Goal: Task Accomplishment & Management: Use online tool/utility

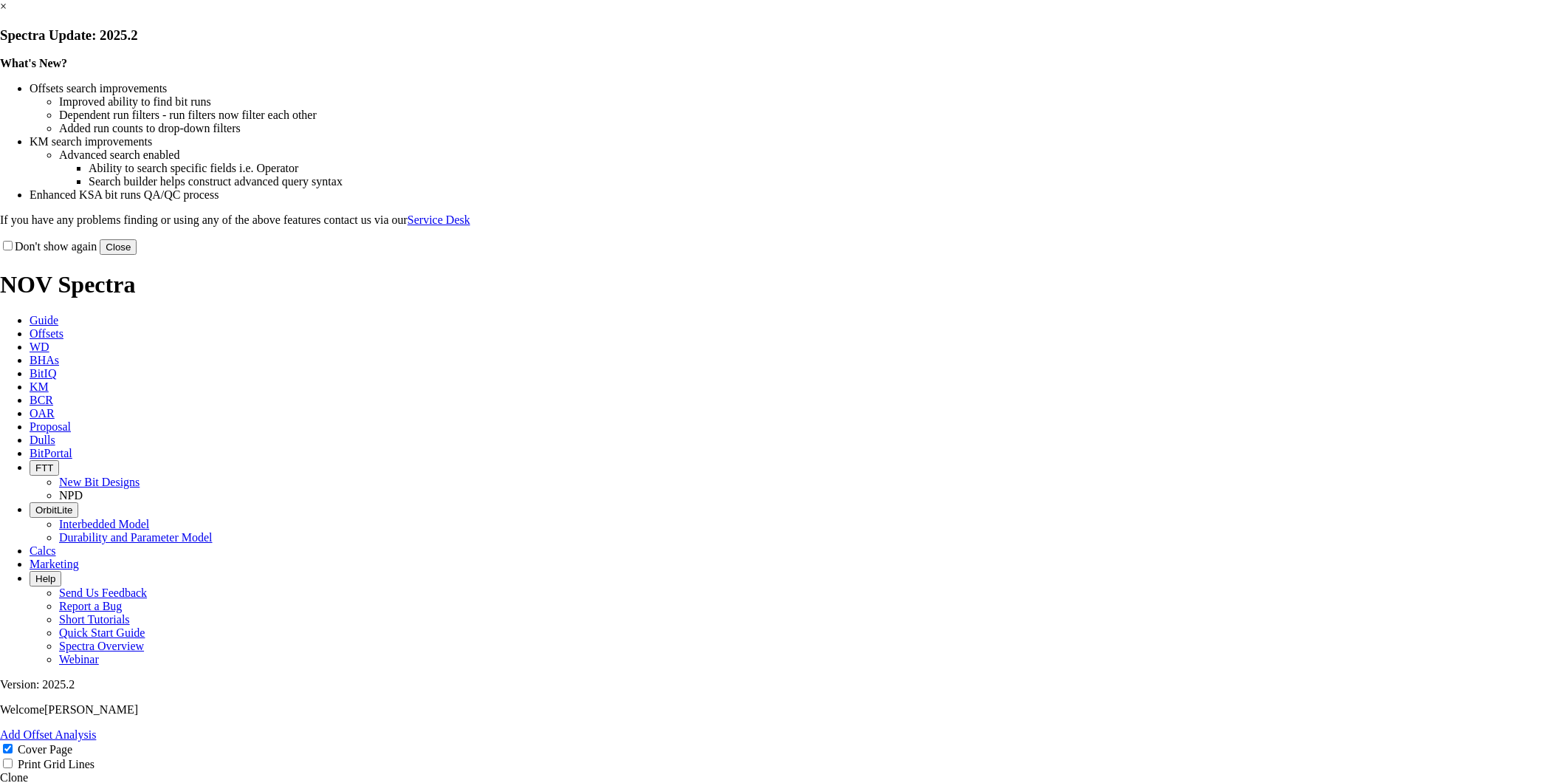
select select "field"
select select "location"
select select "province"
click at [136, 255] on button "Close" at bounding box center [118, 247] width 37 height 15
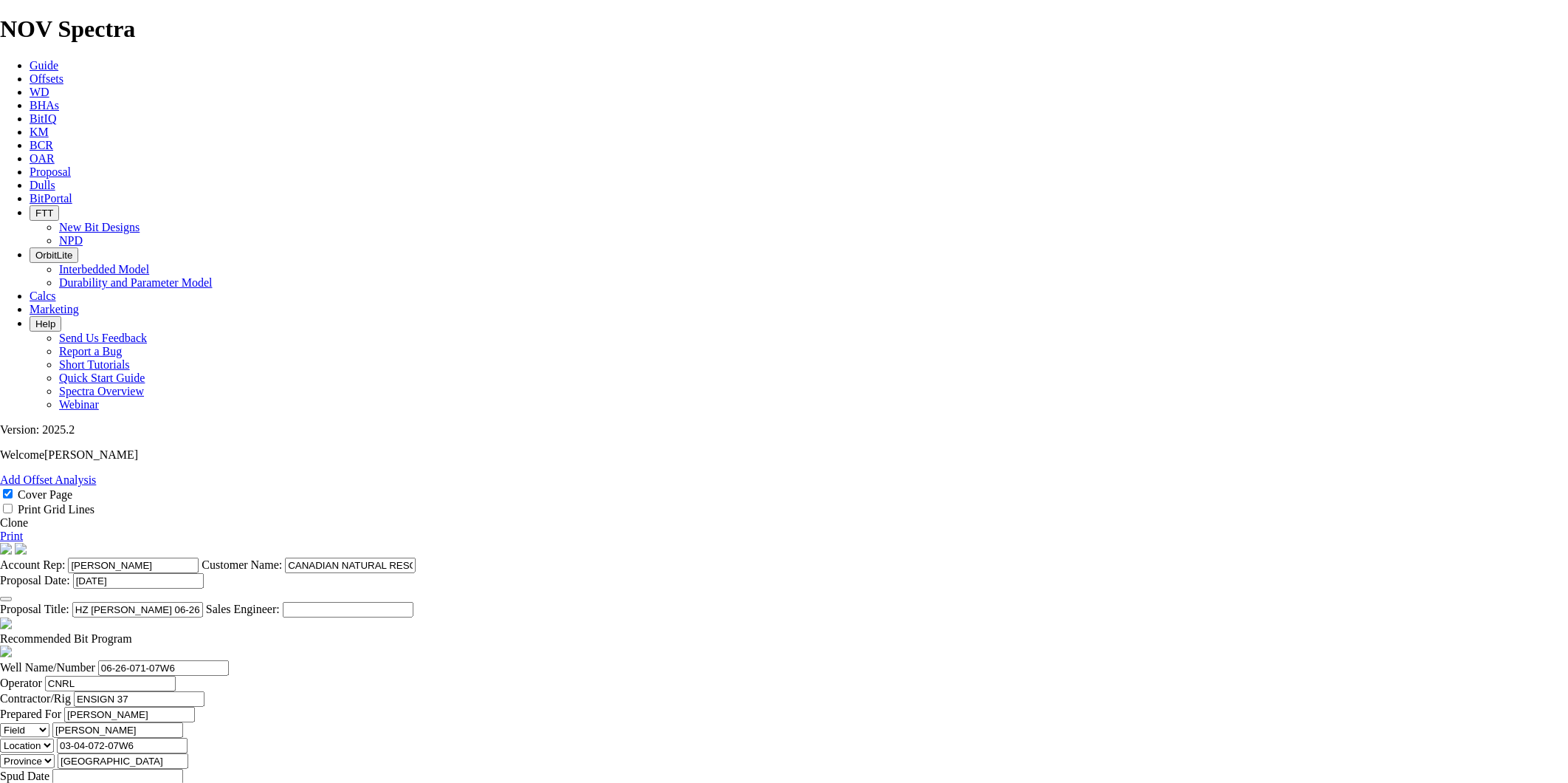
scroll to position [492, 0]
drag, startPoint x: 581, startPoint y: 500, endPoint x: 570, endPoint y: 504, distance: 11.7
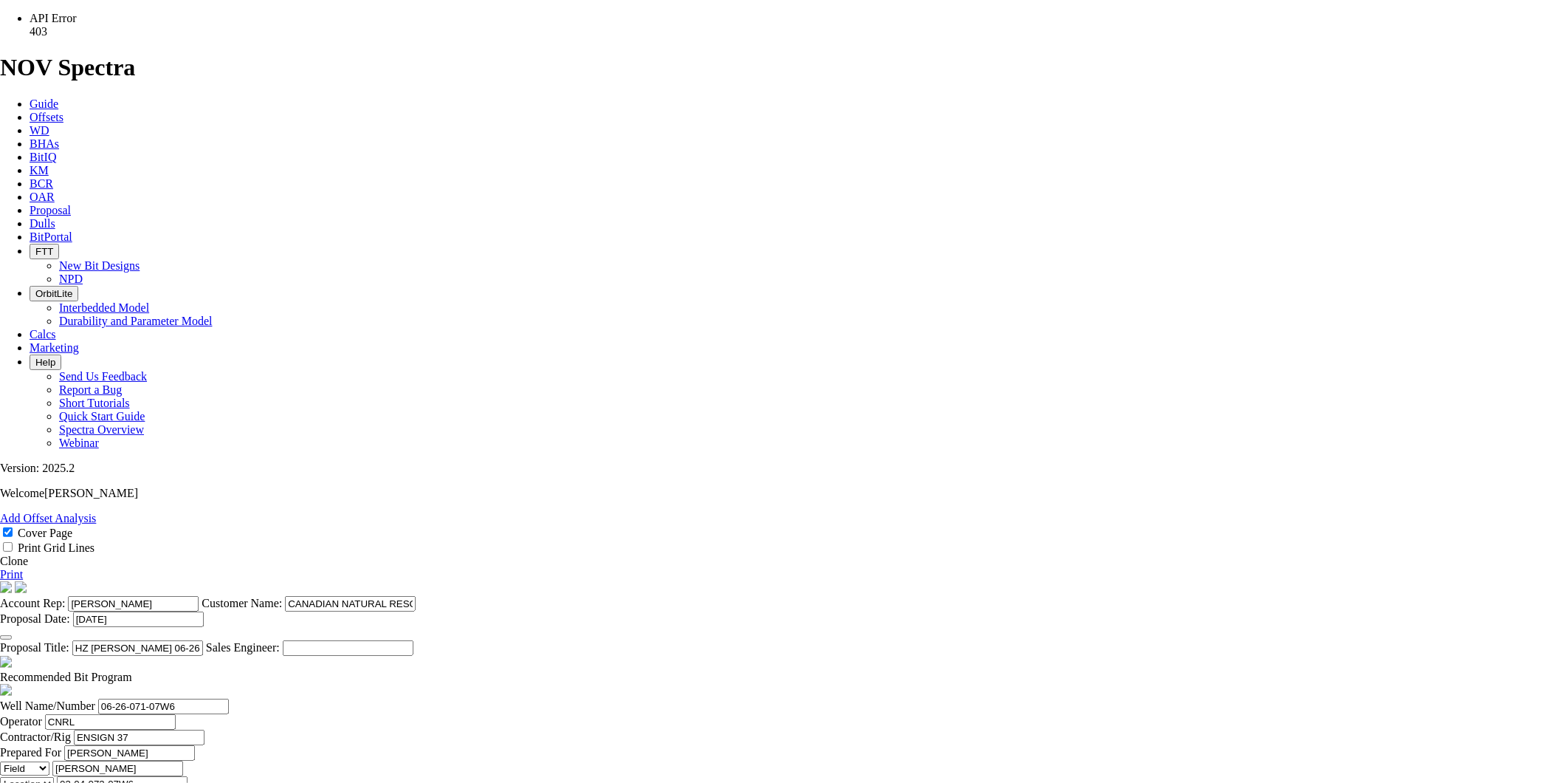
type input "TK63-T1"
click at [77, 37] on span "API Error 403" at bounding box center [54, 25] width 47 height 25
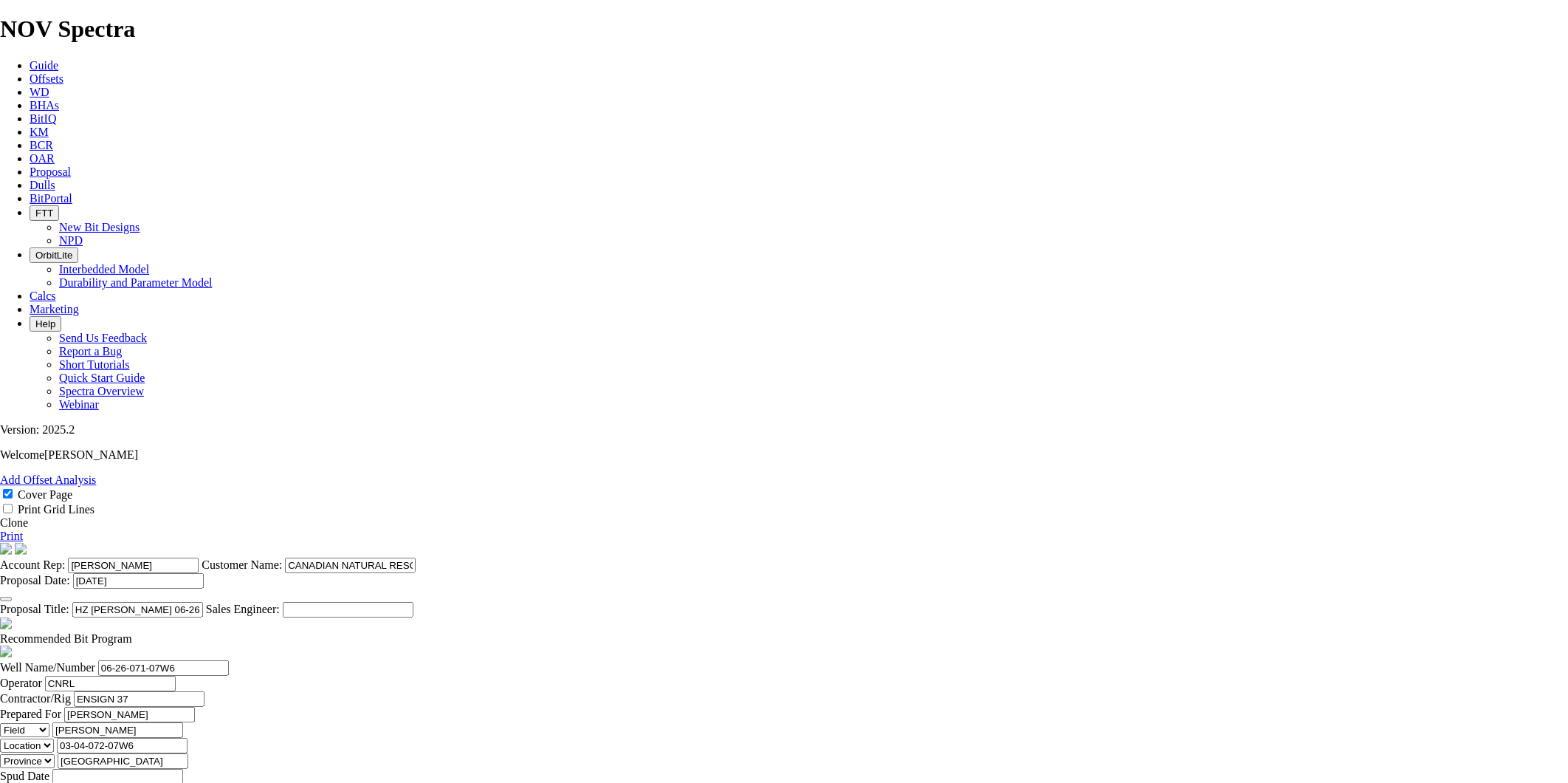
scroll to position [0, 0]
click at [23, 530] on link "Print" at bounding box center [11, 536] width 23 height 13
